Goal: Navigation & Orientation: Find specific page/section

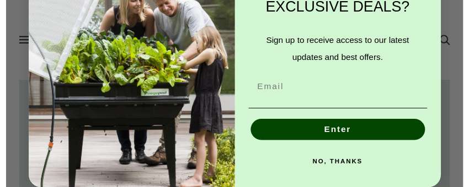
scroll to position [0, 220]
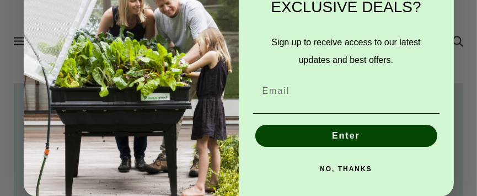
click at [347, 166] on button "NO, THANKS" at bounding box center [346, 169] width 186 height 22
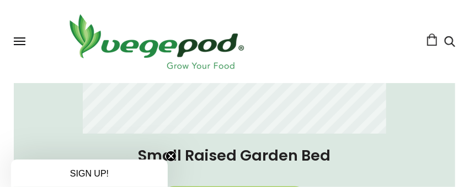
scroll to position [1323, 0]
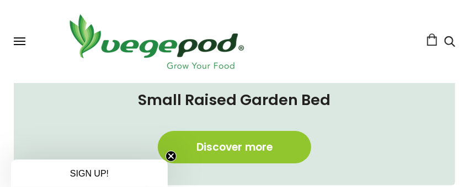
click at [168, 155] on circle "Close teaser" at bounding box center [171, 157] width 10 height 10
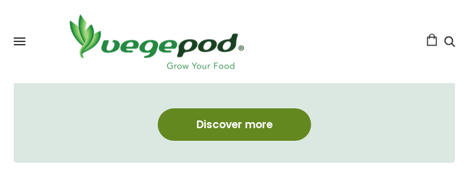
scroll to position [0, 864]
click at [250, 125] on link "Discover more" at bounding box center [234, 125] width 153 height 33
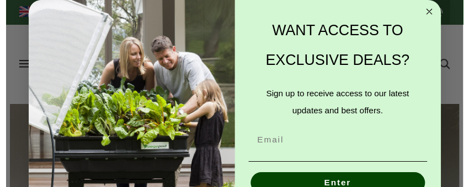
scroll to position [0, 220]
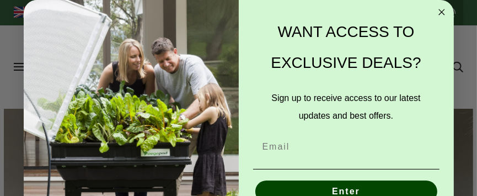
click at [436, 7] on circle "Close dialog" at bounding box center [441, 12] width 13 height 13
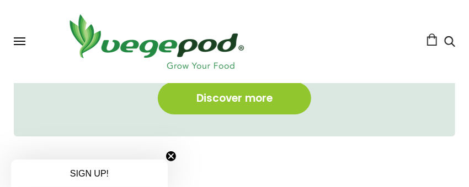
scroll to position [1377, 0]
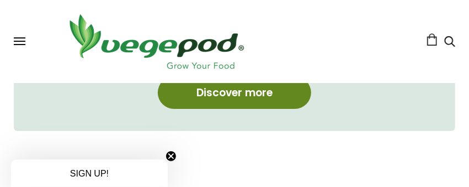
click at [243, 92] on link "Discover more" at bounding box center [234, 93] width 153 height 33
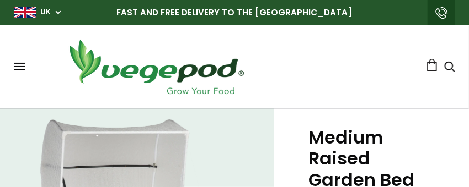
click at [18, 68] on button at bounding box center [20, 67] width 12 height 8
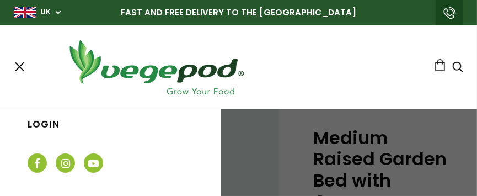
scroll to position [143, 0]
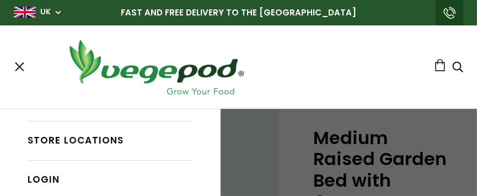
click at [106, 143] on link "Store Locations" at bounding box center [110, 140] width 165 height 21
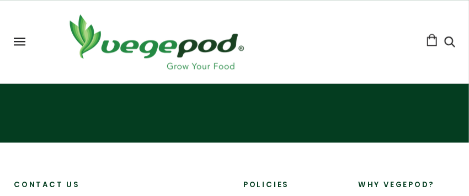
select select "m"
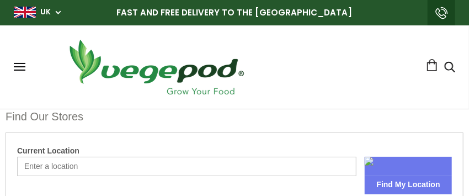
click at [280, 163] on input "Current Location" at bounding box center [186, 166] width 339 height 19
type input "cramlington"
click at [313, 162] on input "cramlington" at bounding box center [186, 166] width 339 height 19
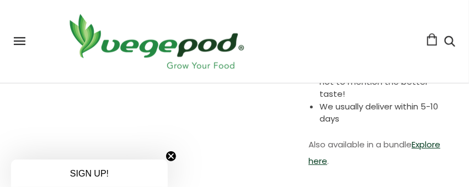
scroll to position [441, 0]
